Goal: Information Seeking & Learning: Check status

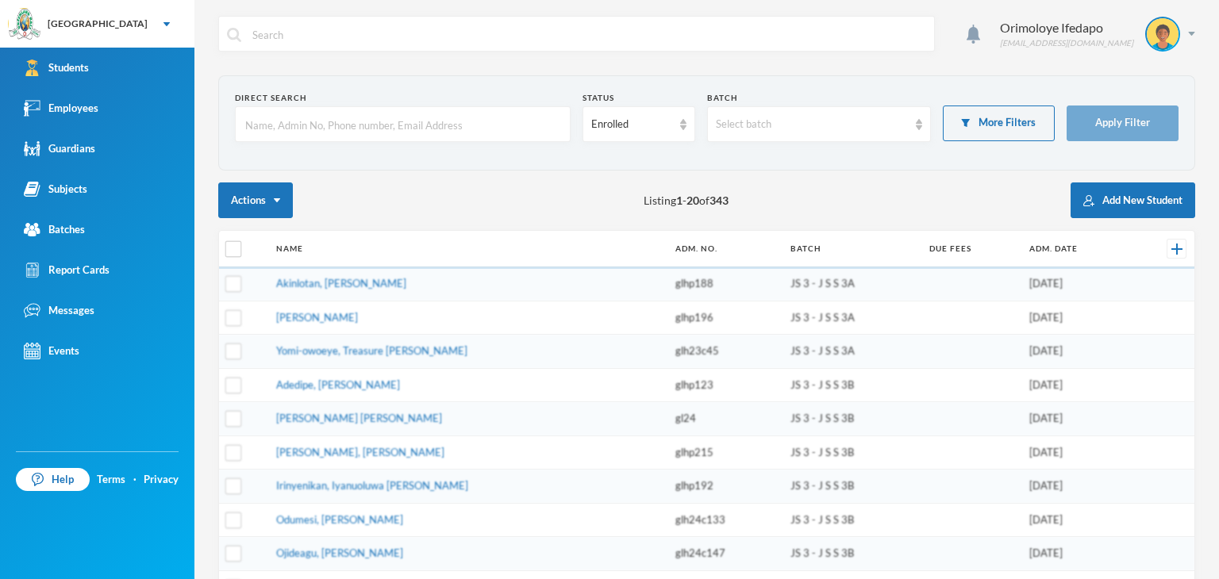
click at [421, 121] on input "text" at bounding box center [403, 125] width 318 height 36
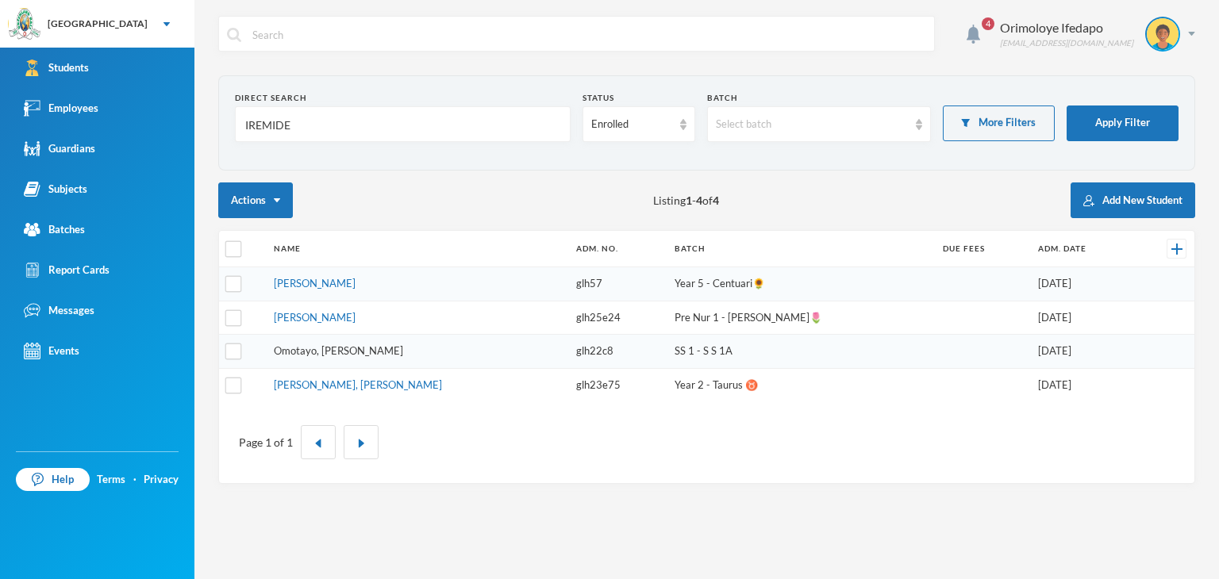
type input "IREMIDE"
click at [327, 348] on link "Omotayo, Iremide Chukwuyenum" at bounding box center [338, 350] width 129 height 13
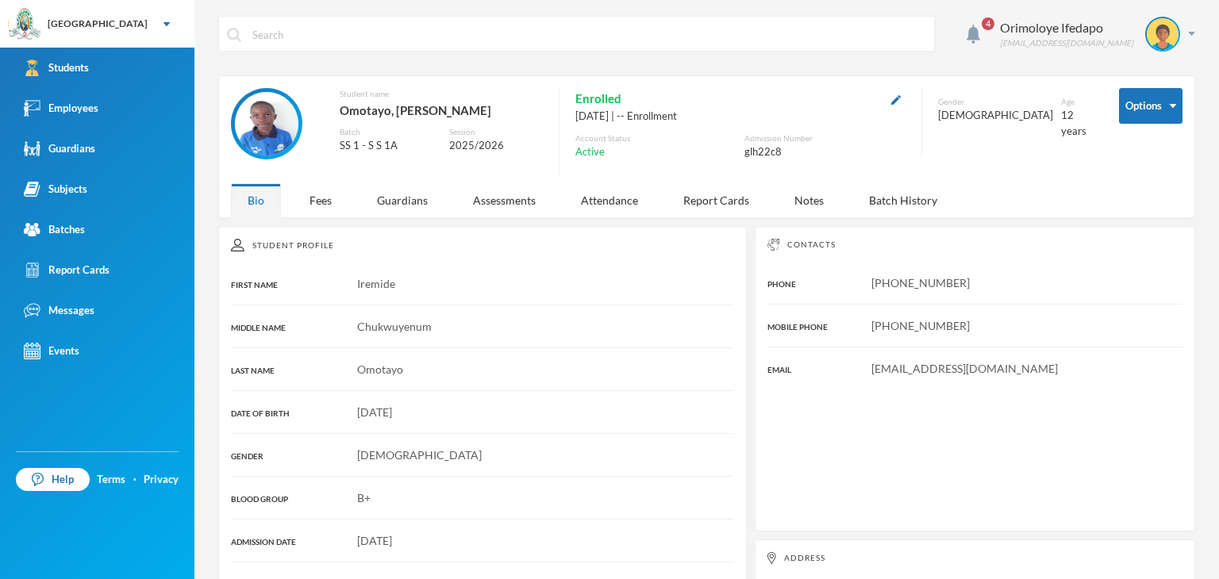
click at [758, 150] on div "glh22c8" at bounding box center [824, 152] width 161 height 16
copy div "glh22c8"
click at [1188, 34] on img at bounding box center [1191, 34] width 7 height 4
click at [1145, 120] on button "Logout" at bounding box center [1139, 116] width 71 height 24
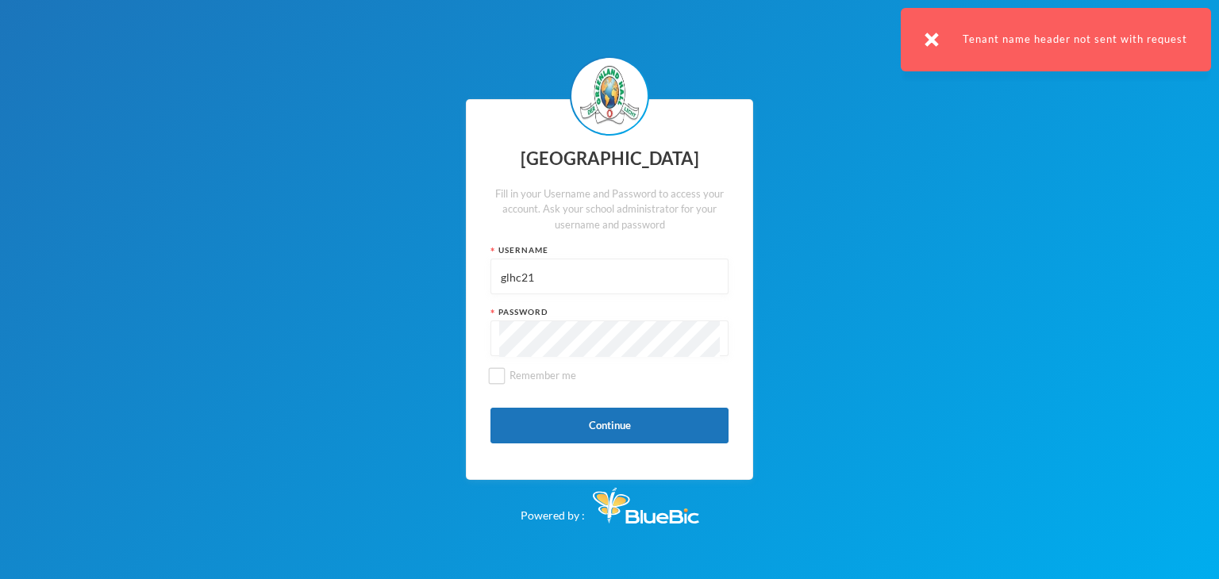
click at [560, 280] on input "glhc21" at bounding box center [609, 278] width 221 height 36
click at [559, 271] on input "glhc21" at bounding box center [609, 278] width 221 height 36
type input "glh22c8"
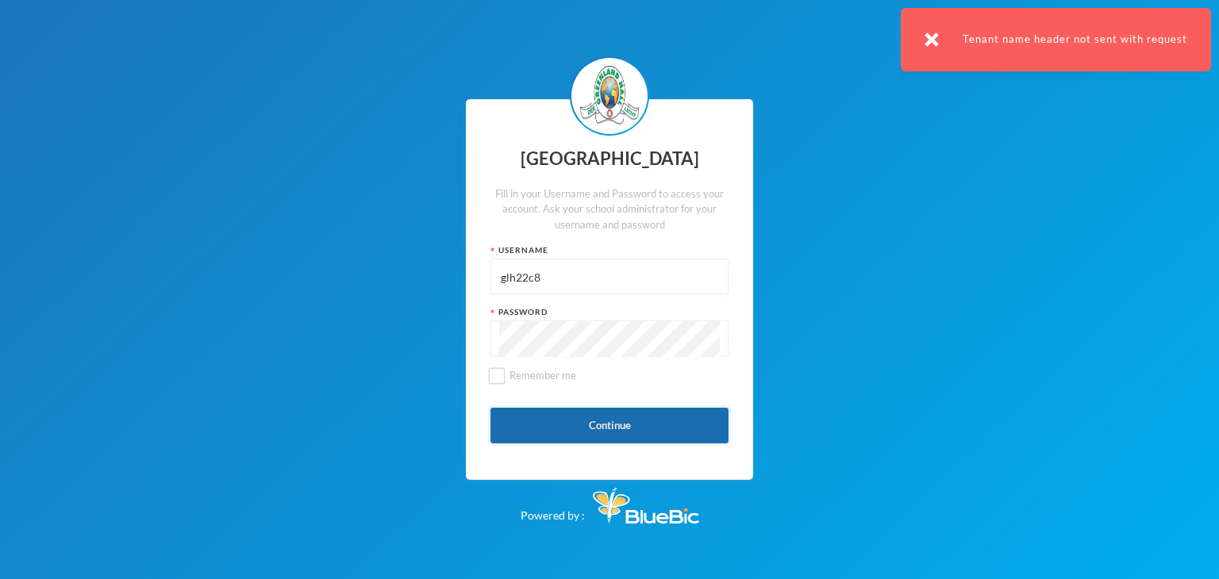
click at [508, 423] on button "Continue" at bounding box center [610, 426] width 238 height 36
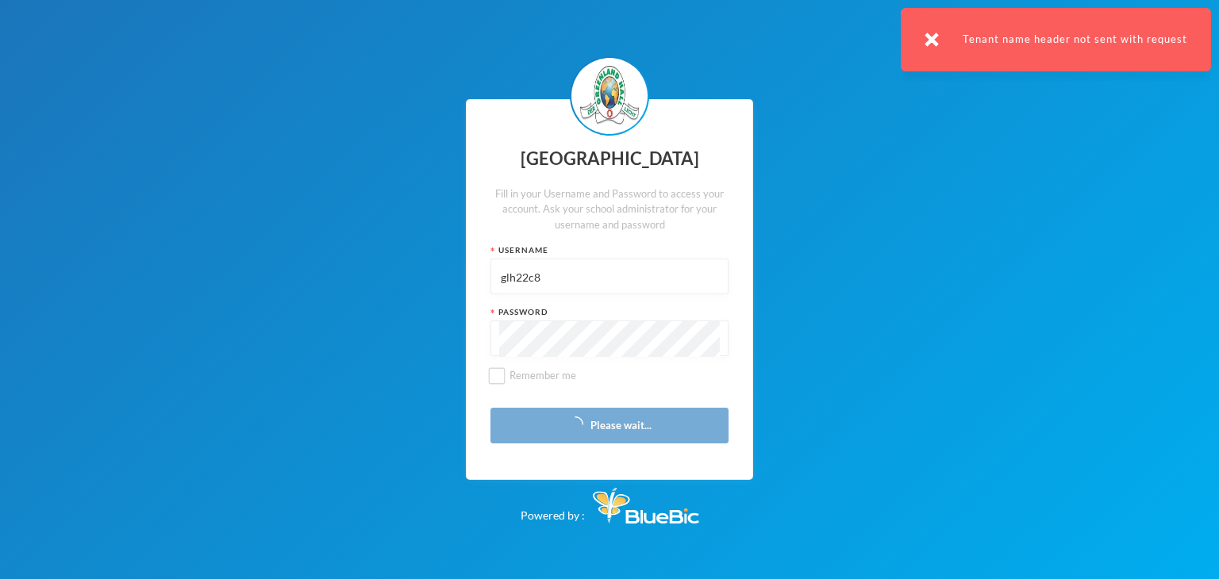
click at [937, 42] on img at bounding box center [932, 40] width 14 height 14
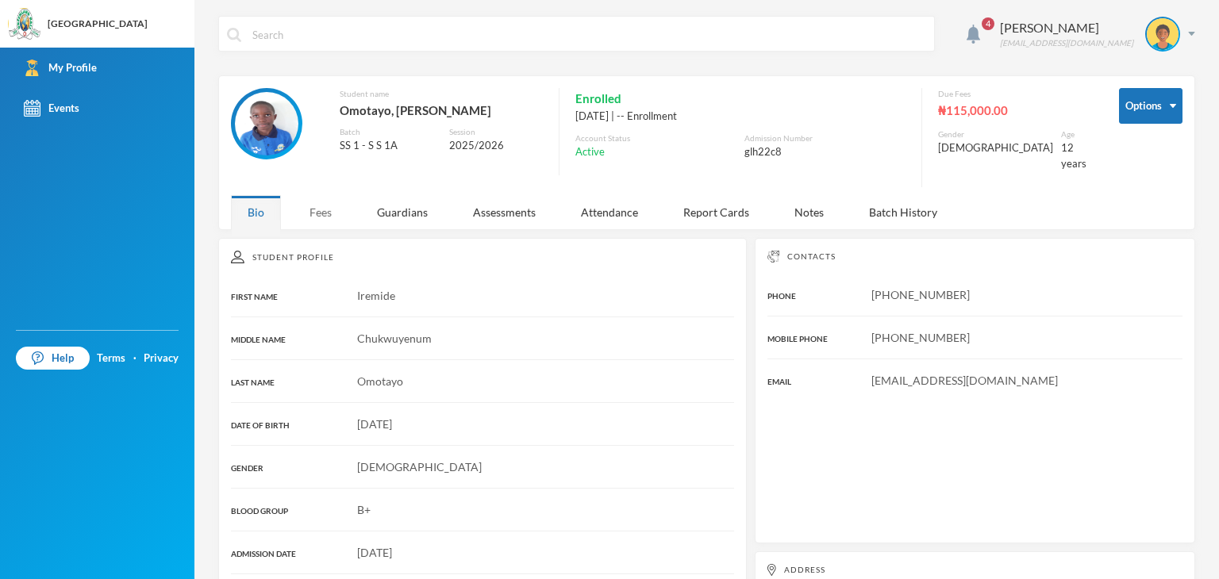
click at [328, 198] on div "Fees" at bounding box center [321, 212] width 56 height 34
